Goal: Contribute content: Add original content to the website for others to see

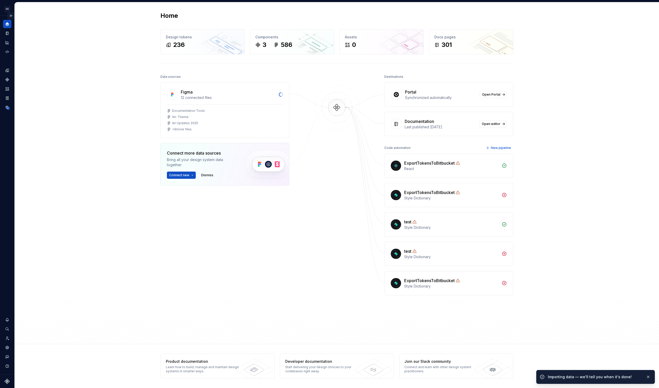
click at [13, 17] on button "Expand sidebar" at bounding box center [10, 15] width 7 height 7
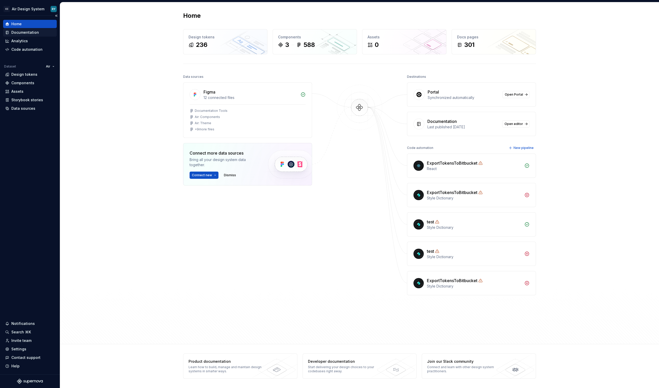
click at [23, 32] on div "Documentation" at bounding box center [25, 32] width 28 height 5
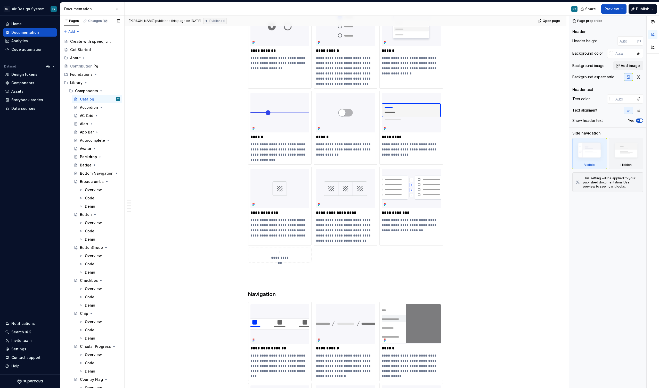
scroll to position [1119, 0]
click at [413, 167] on html "CC Air Design System RY Home Documentation Analytics Code automation Dataset Ai…" at bounding box center [329, 194] width 659 height 388
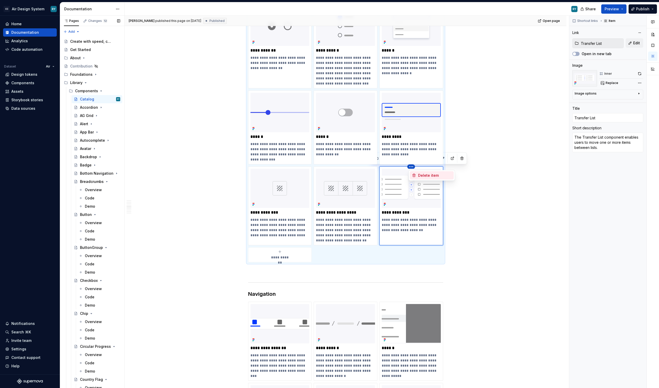
click at [428, 174] on div "Delete item" at bounding box center [435, 175] width 34 height 5
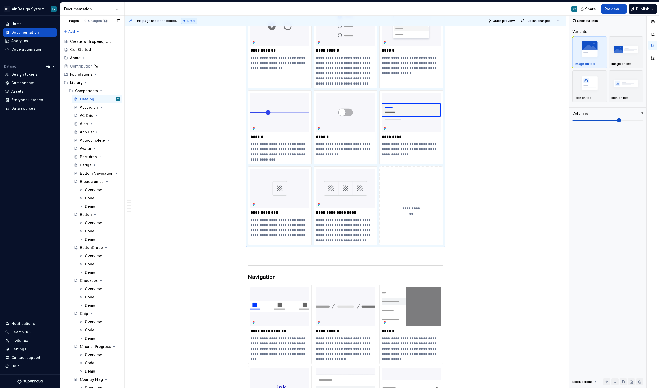
scroll to position [976, 0]
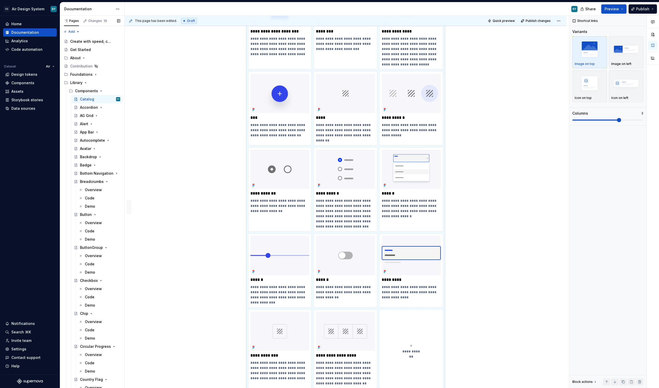
click at [0, 0] on button "Page tree" at bounding box center [0, 0] width 0 height 0
click at [103, 181] on div "Pages Changes 13 Add Accessibility guide for tree Page tree. Navigate the tree …" at bounding box center [92, 203] width 64 height 375
click at [101, 181] on icon "Page tree" at bounding box center [103, 182] width 4 height 4
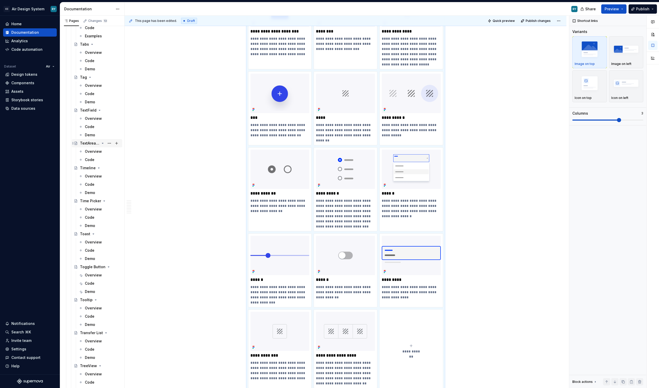
scroll to position [1238, 0]
click at [109, 305] on button "Page tree" at bounding box center [109, 304] width 7 height 7
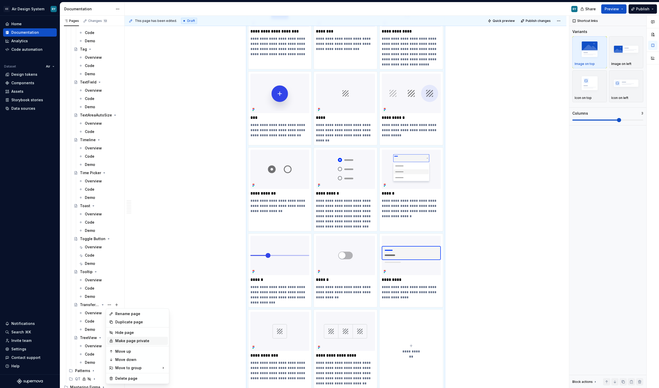
click at [126, 342] on div "Make page private" at bounding box center [140, 340] width 51 height 5
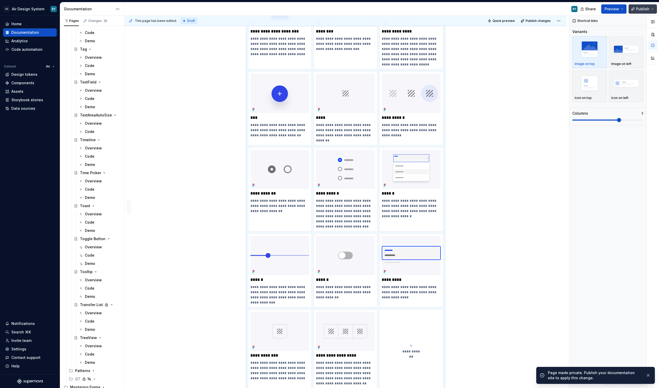
click at [641, 9] on span "Publish" at bounding box center [642, 8] width 13 height 5
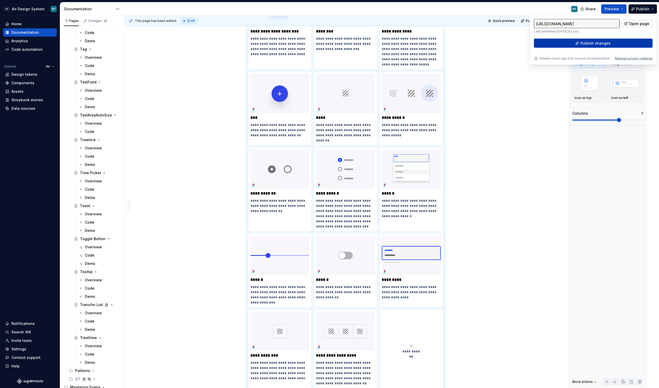
click at [592, 46] on button "Publish changes" at bounding box center [593, 43] width 119 height 9
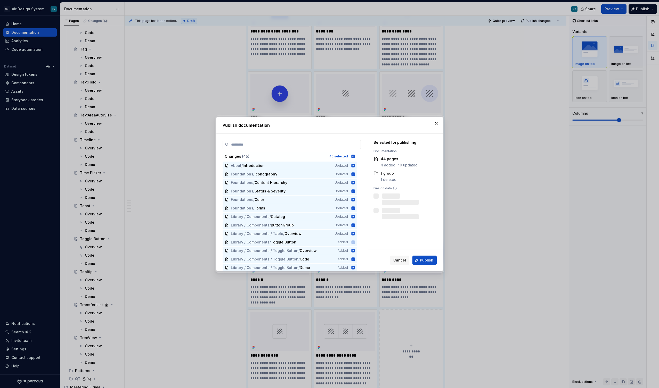
type textarea "*"
click at [354, 156] on icon at bounding box center [352, 156] width 3 height 3
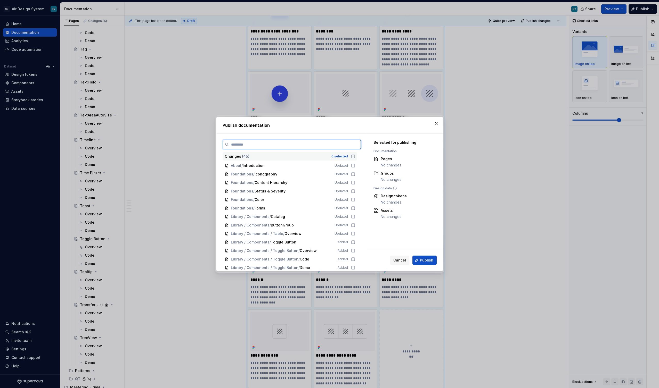
click at [288, 147] on input "search" at bounding box center [294, 144] width 131 height 5
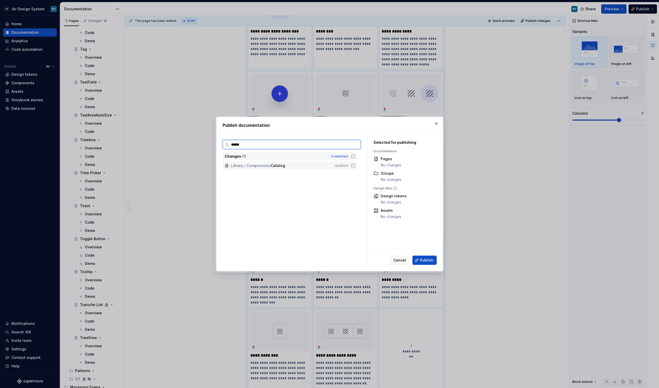
type input "*******"
click at [355, 164] on icon at bounding box center [353, 166] width 4 height 4
click at [356, 145] on input "*******" at bounding box center [294, 144] width 131 height 5
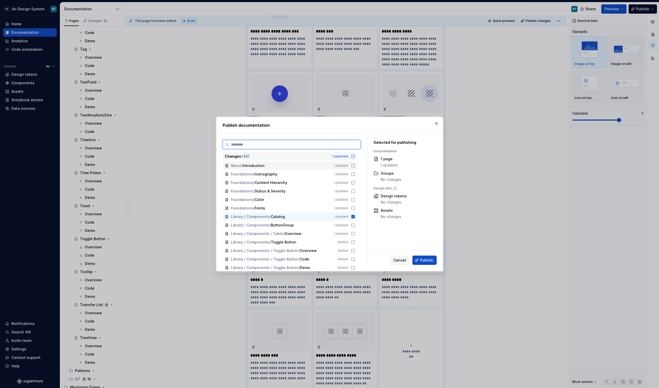
click at [333, 145] on input "search" at bounding box center [294, 144] width 131 height 5
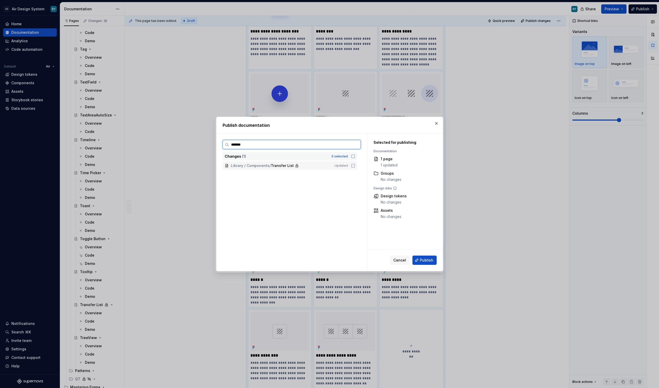
type input "********"
click at [355, 166] on icon at bounding box center [353, 166] width 4 height 4
click at [356, 144] on input "********" at bounding box center [294, 144] width 131 height 5
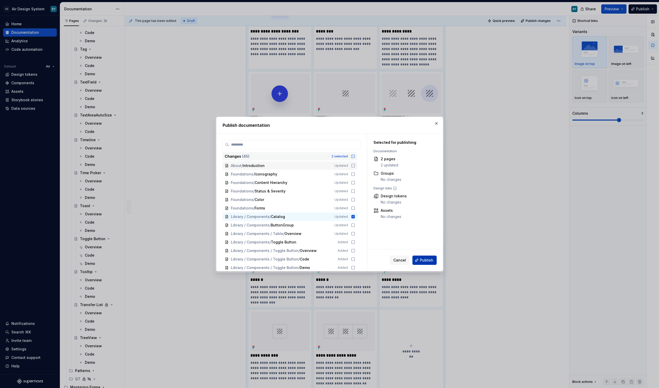
click at [424, 260] on span "Publish" at bounding box center [426, 260] width 13 height 5
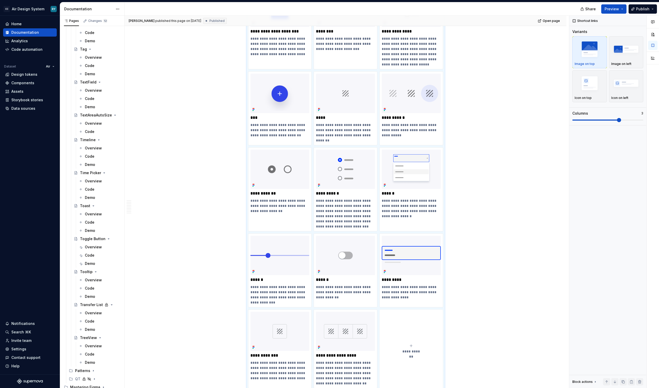
type textarea "*"
